Goal: Obtain resource: Obtain resource

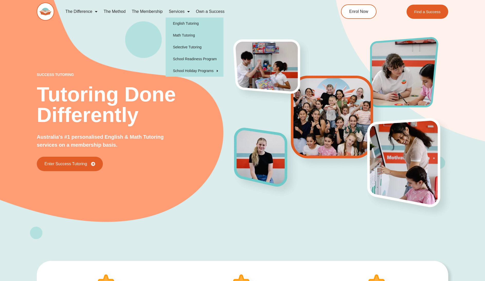
click at [181, 11] on link "Services" at bounding box center [179, 12] width 27 height 12
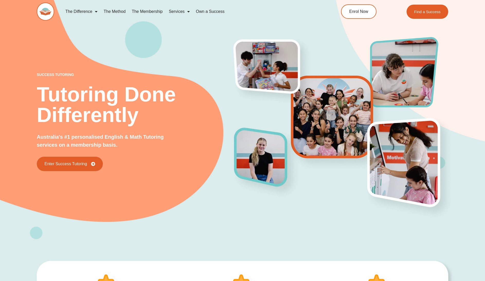
click at [181, 11] on link "Services" at bounding box center [179, 12] width 27 height 12
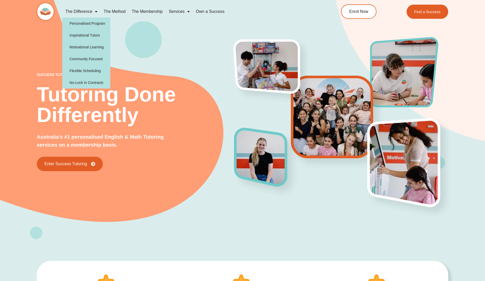
click at [97, 12] on link "The Difference" at bounding box center [81, 12] width 38 height 12
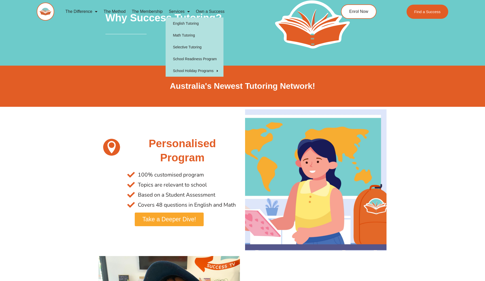
click at [188, 13] on span "Menu" at bounding box center [187, 11] width 5 height 9
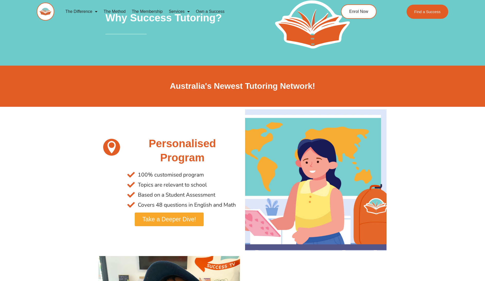
click at [188, 13] on span "Menu" at bounding box center [187, 11] width 5 height 9
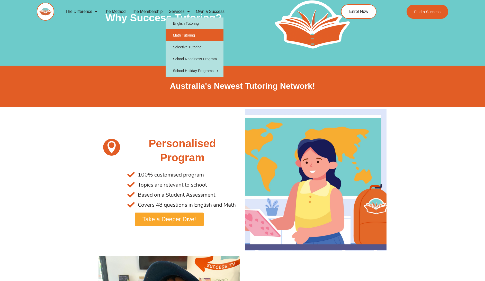
click at [193, 33] on link "Math Tutoring" at bounding box center [195, 35] width 58 height 12
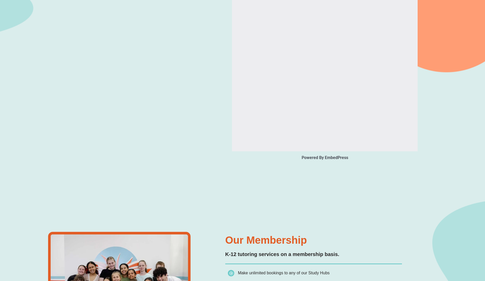
type input "*"
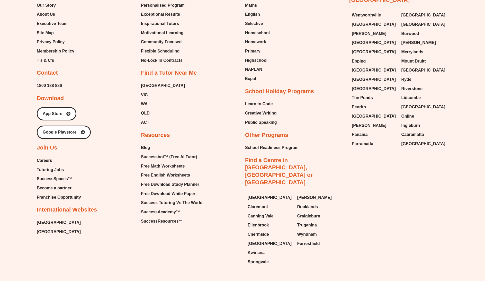
scroll to position [1931, 0]
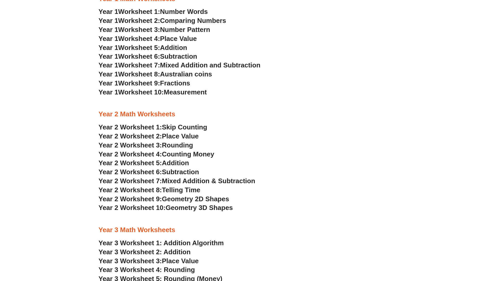
scroll to position [467, 0]
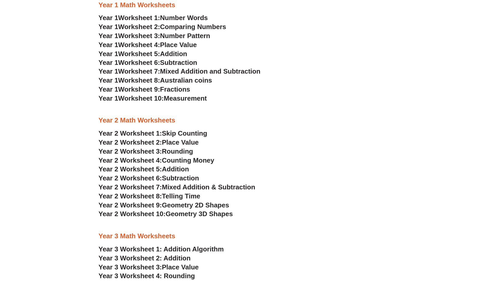
click at [186, 19] on span "Number Words" at bounding box center [184, 18] width 48 height 8
click at [158, 26] on span "Worksheet 2:" at bounding box center [139, 27] width 42 height 8
click at [0, 0] on section "Kindergarten Math Worksheets Kinder Worksheet 1: Trading & Coloring Numbers Kin…" at bounding box center [242, 49] width 485 height 612
click at [202, 72] on span "Mixed Addition and Subtraction" at bounding box center [210, 71] width 100 height 8
click at [184, 53] on span "Addition" at bounding box center [173, 54] width 27 height 8
